Goal: Task Accomplishment & Management: Use online tool/utility

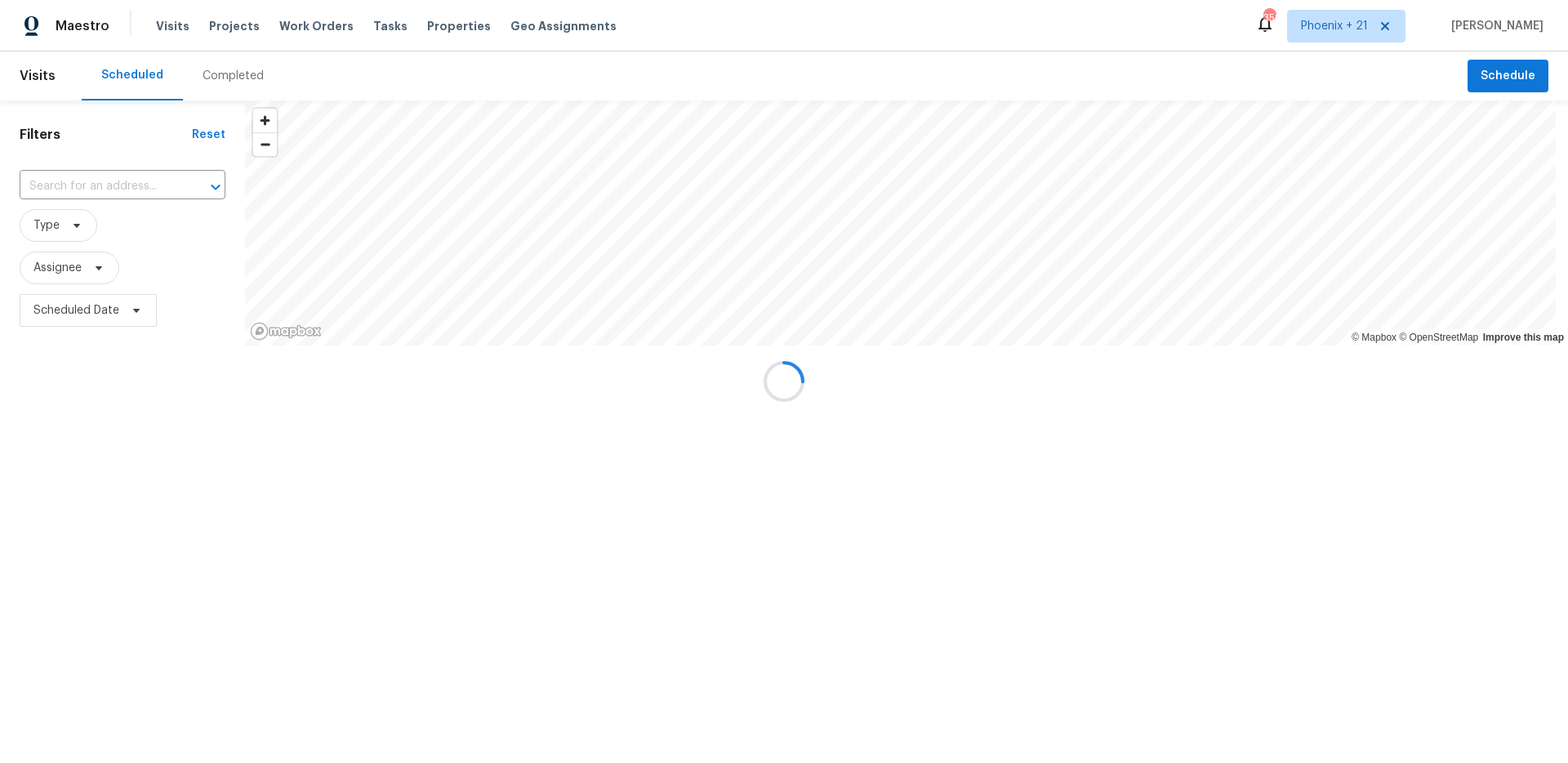
click at [384, 25] on div at bounding box center [784, 381] width 1568 height 763
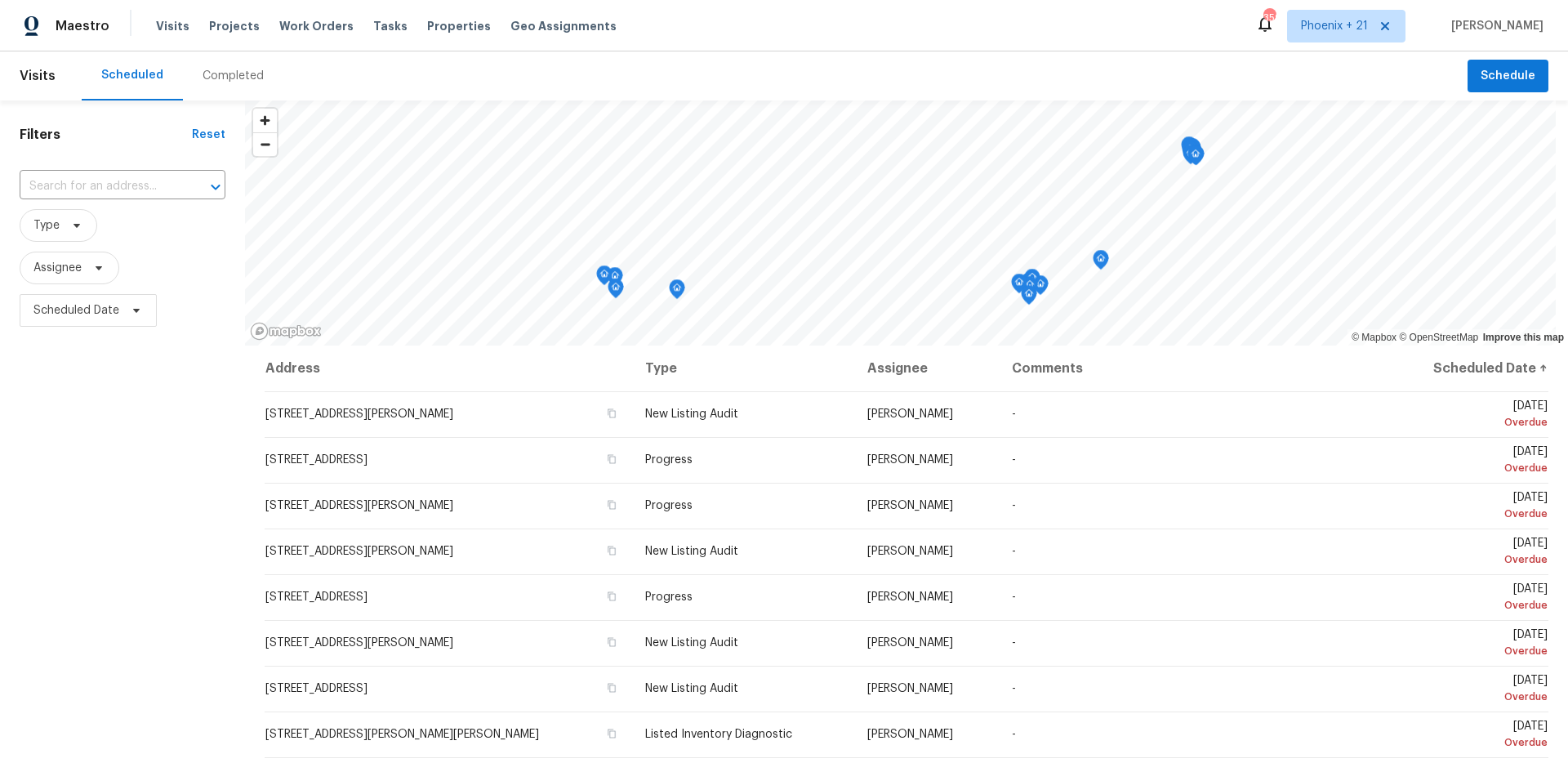
click at [373, 29] on span "Tasks" at bounding box center [391, 26] width 35 height 12
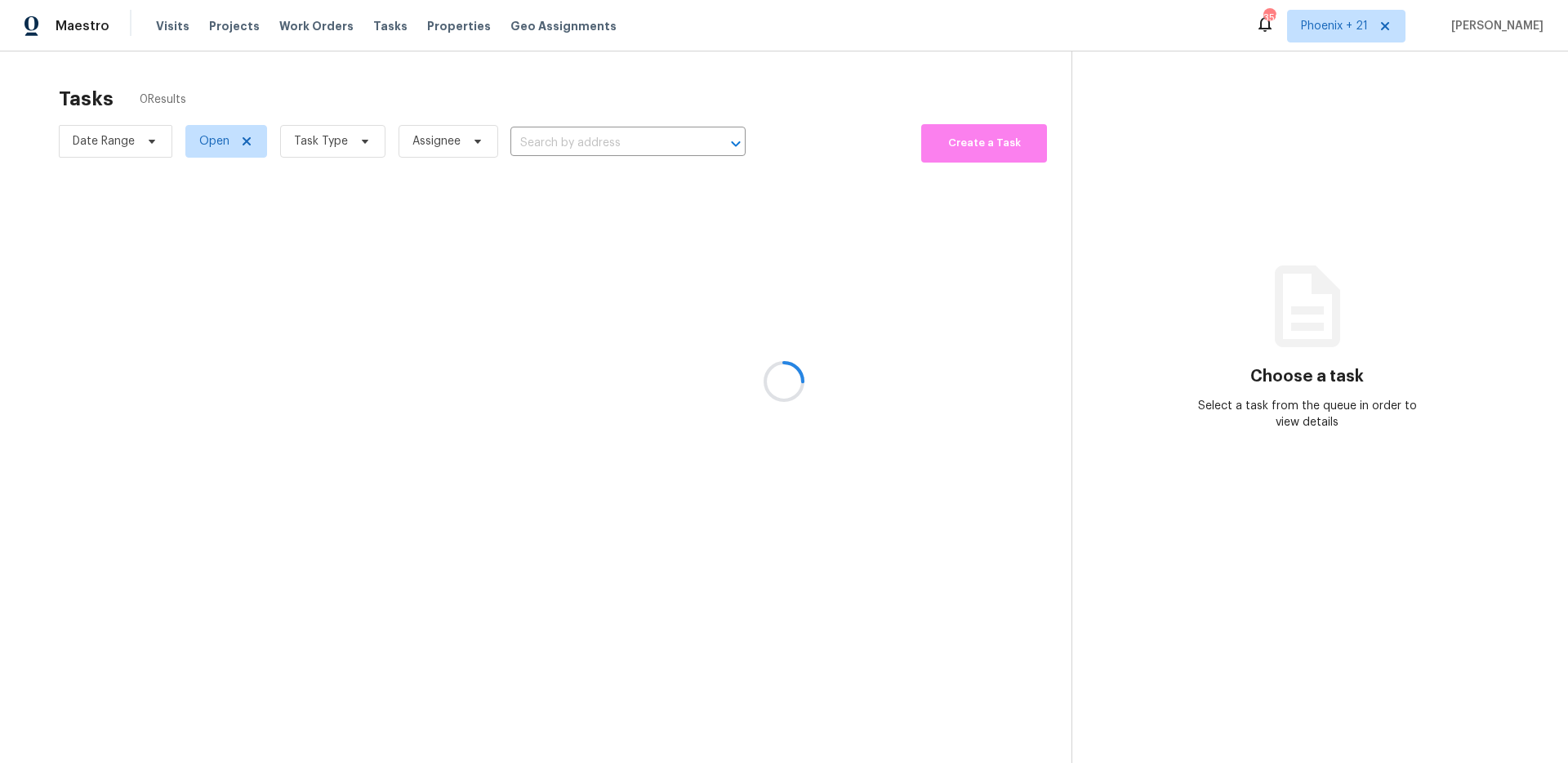
click at [326, 150] on div at bounding box center [784, 381] width 1568 height 763
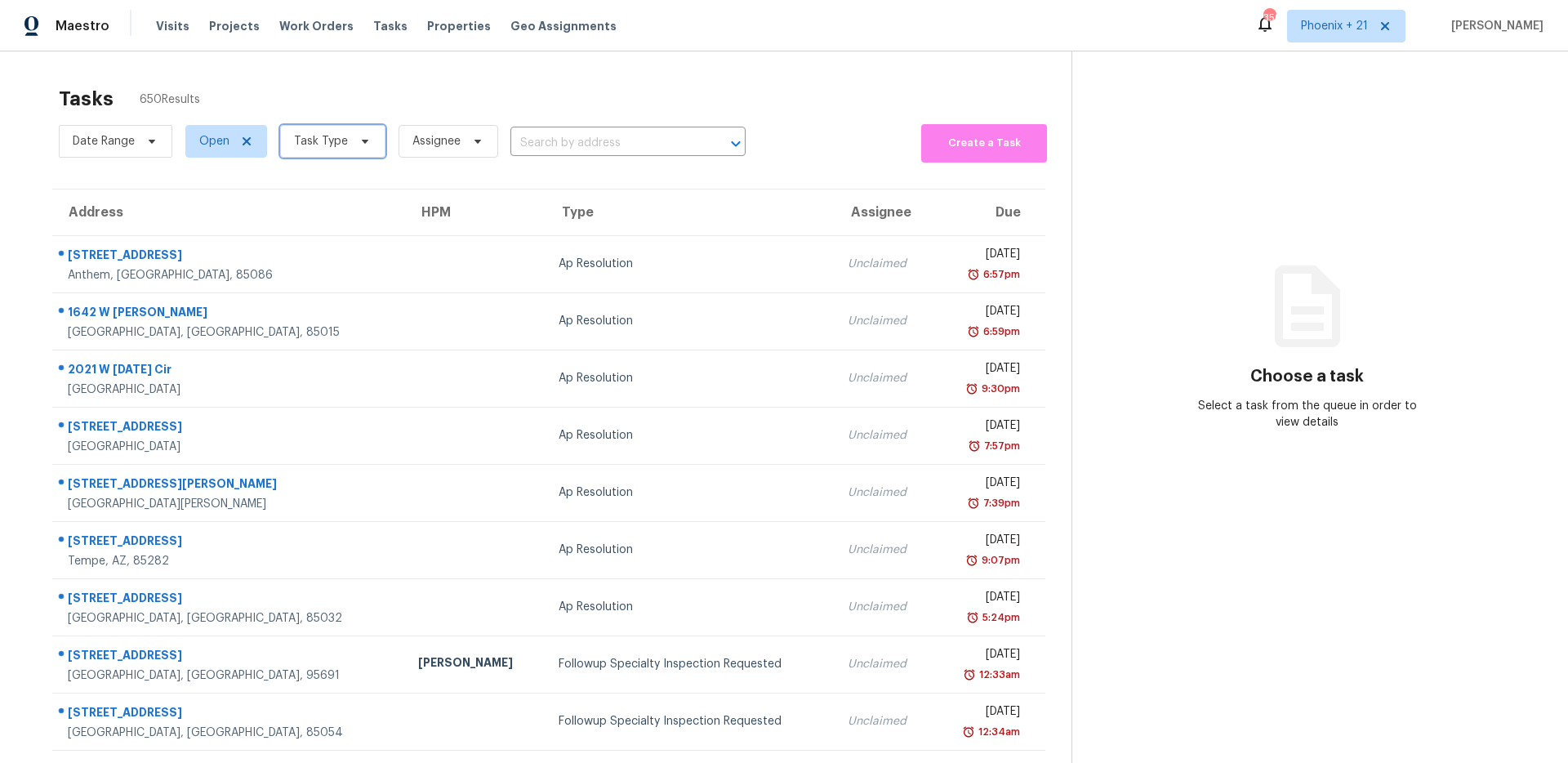
click at [359, 145] on icon at bounding box center [366, 141] width 13 height 13
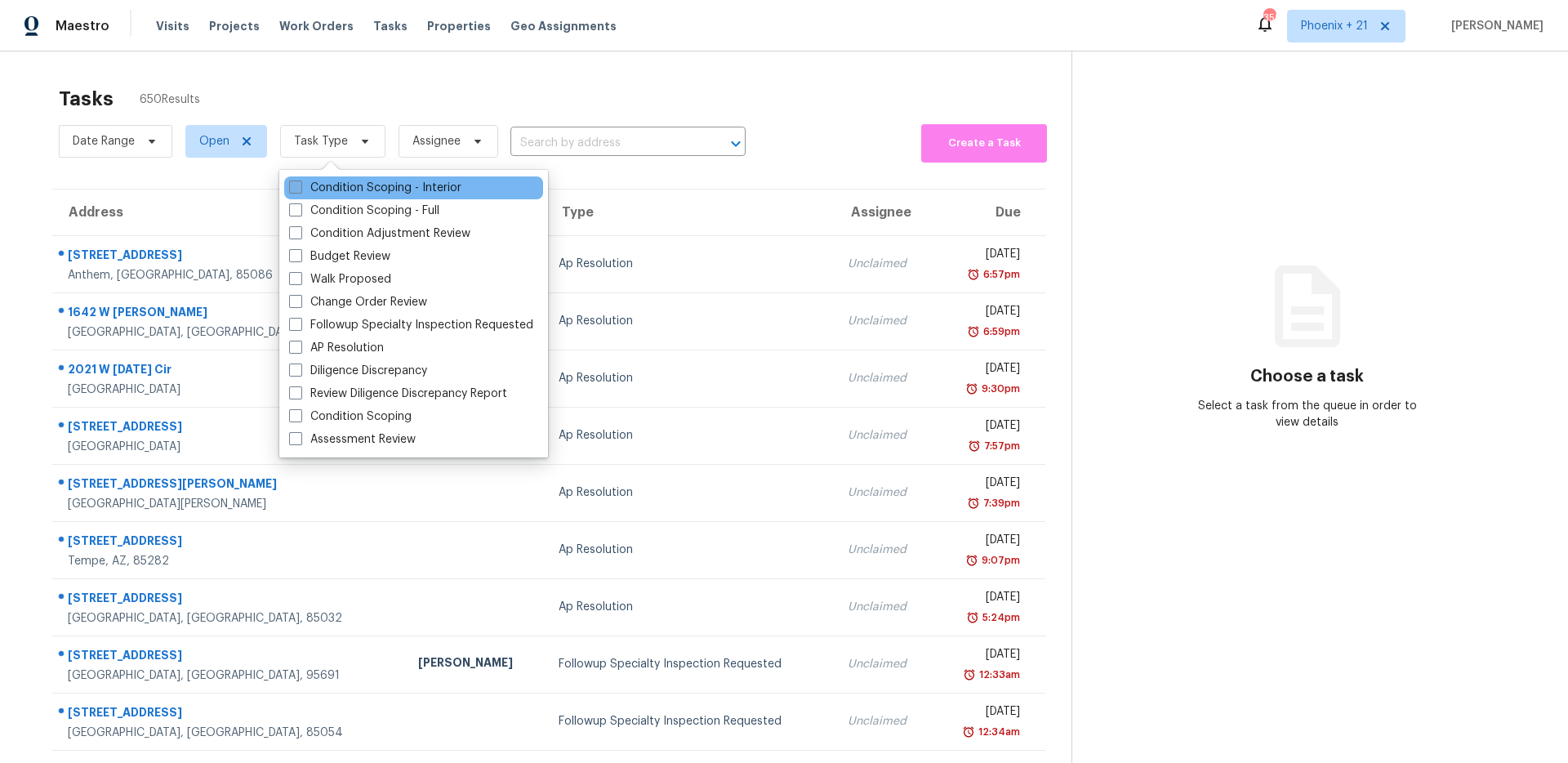
click at [356, 182] on label "Condition Scoping - Interior" at bounding box center [375, 187] width 173 height 16
click at [299, 182] on input "Condition Scoping - Interior" at bounding box center [294, 184] width 11 height 11
checkbox input "true"
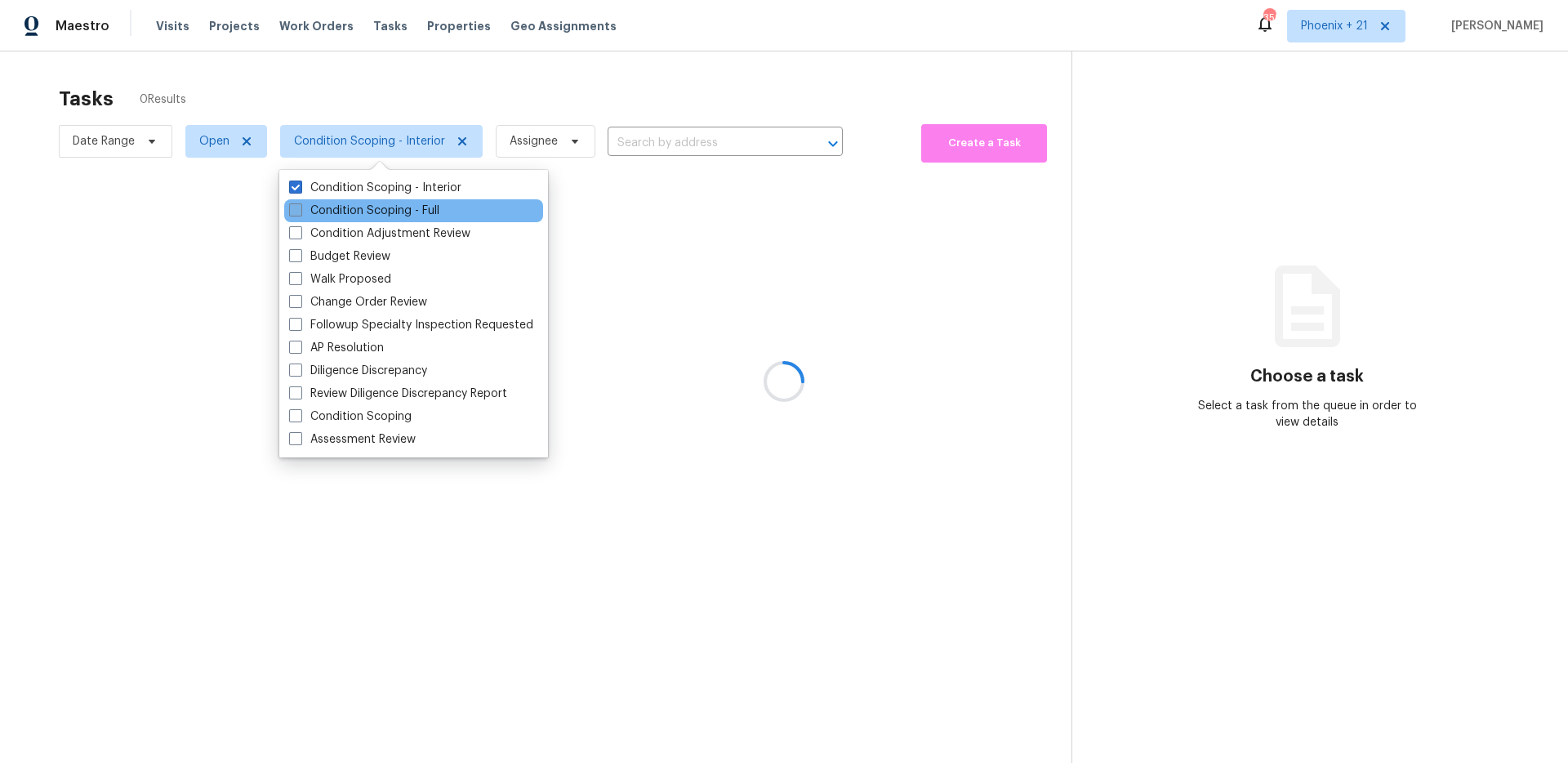
click at [336, 208] on label "Condition Scoping - Full" at bounding box center [364, 210] width 151 height 16
click at [299, 208] on input "Condition Scoping - Full" at bounding box center [294, 207] width 11 height 11
checkbox input "true"
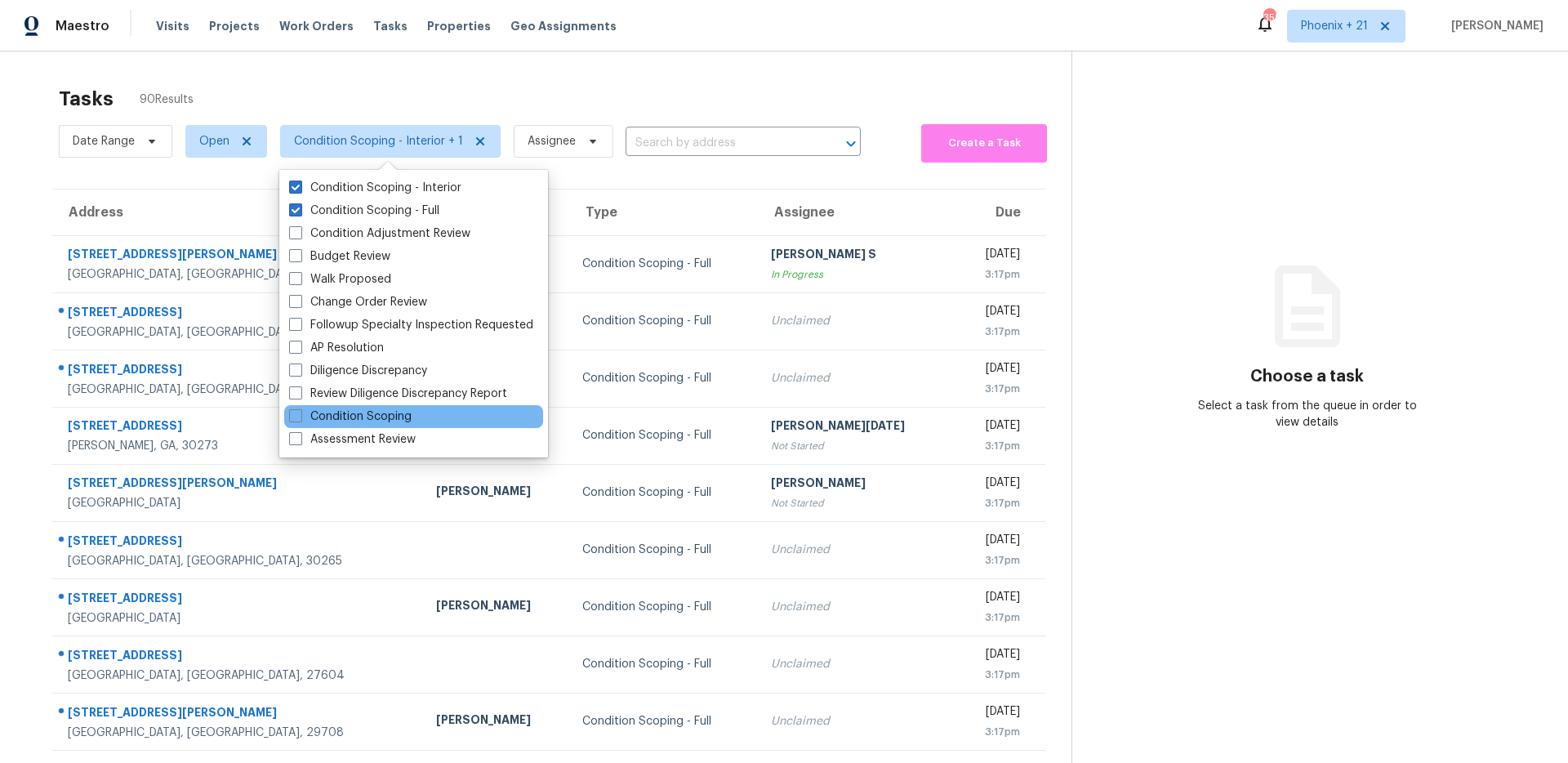
click at [326, 408] on div "Condition Scoping" at bounding box center [414, 417] width 259 height 23
click at [299, 416] on span at bounding box center [296, 416] width 13 height 13
click at [299, 416] on input "Condition Scoping" at bounding box center [294, 413] width 11 height 11
checkbox input "true"
click at [409, 46] on div "Maestro Visits Projects Work Orders Tasks Properties Geo Assignments 359 Phoeni…" at bounding box center [784, 26] width 1568 height 52
